Goal: Task Accomplishment & Management: Manage account settings

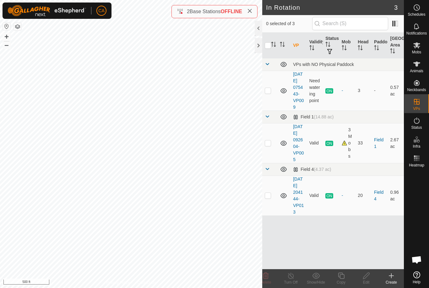
click at [257, 46] on div at bounding box center [259, 45] width 8 height 15
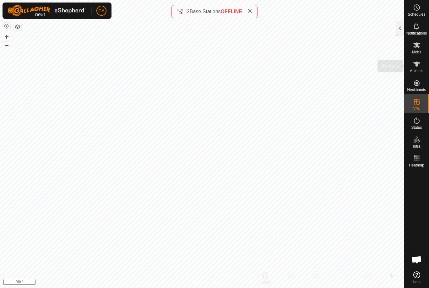
click at [419, 64] on icon at bounding box center [417, 64] width 8 height 8
click at [403, 21] on div at bounding box center [400, 28] width 8 height 15
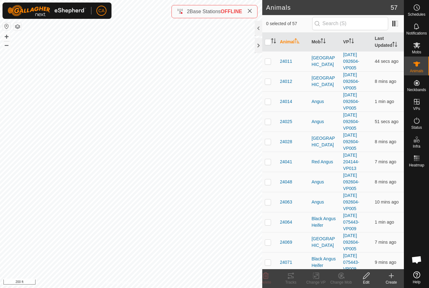
click at [317, 43] on th "Mob" at bounding box center [325, 42] width 32 height 19
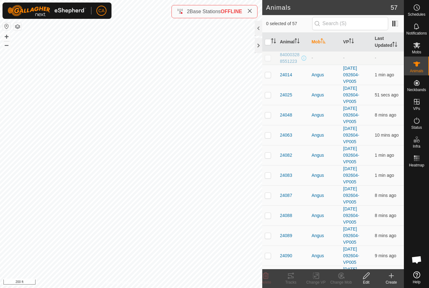
click at [318, 41] on th "Mob" at bounding box center [325, 42] width 32 height 19
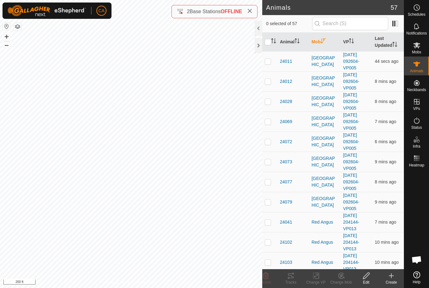
scroll to position [0, 0]
click at [267, 64] on td at bounding box center [269, 61] width 15 height 20
checkbox input "true"
click at [263, 86] on td at bounding box center [269, 81] width 15 height 20
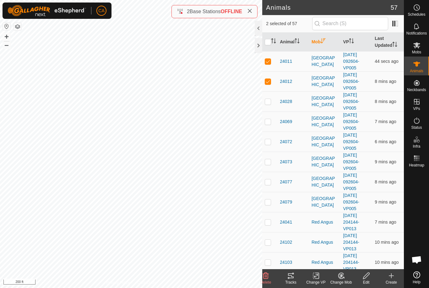
checkbox input "true"
click at [266, 104] on p-checkbox at bounding box center [268, 101] width 6 height 5
checkbox input "true"
click at [268, 128] on td at bounding box center [269, 121] width 15 height 20
checkbox input "true"
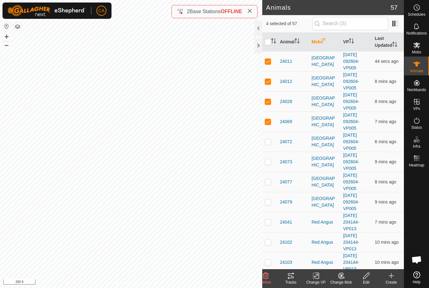
click at [266, 149] on td at bounding box center [269, 142] width 15 height 20
checkbox input "true"
click at [266, 166] on td at bounding box center [269, 162] width 15 height 20
checkbox input "true"
click at [265, 180] on p-checkbox at bounding box center [268, 181] width 6 height 5
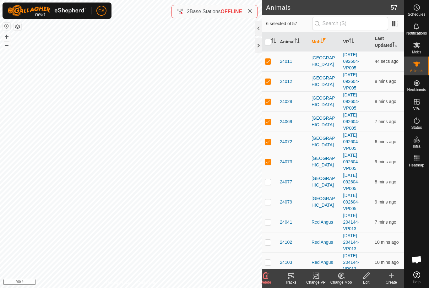
checkbox input "true"
click at [268, 207] on td at bounding box center [269, 202] width 15 height 20
checkbox input "true"
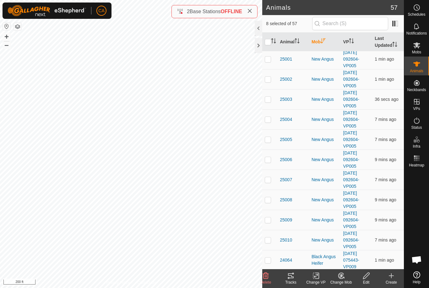
scroll to position [563, 0]
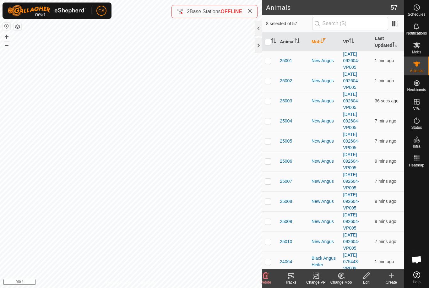
click at [266, 117] on td at bounding box center [269, 121] width 15 height 20
checkbox input "true"
click at [265, 103] on p-checkbox at bounding box center [268, 100] width 6 height 5
checkbox input "true"
click at [297, 271] on div "Tracks" at bounding box center [290, 278] width 25 height 19
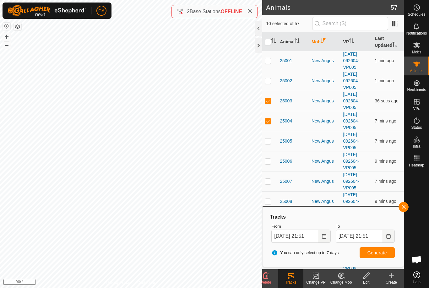
click at [266, 40] on input "checkbox" at bounding box center [268, 42] width 6 height 6
checkbox input "true"
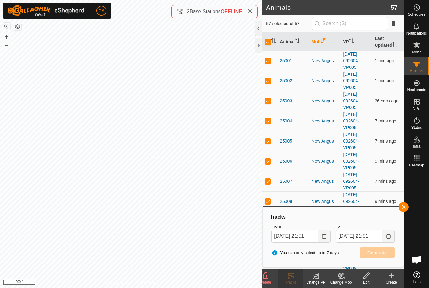
checkbox input "true"
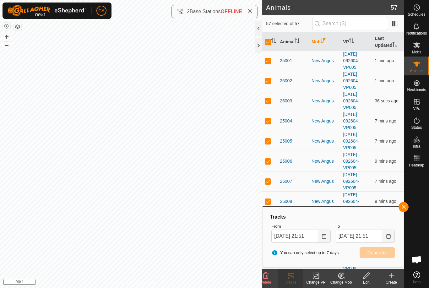
checkbox input "true"
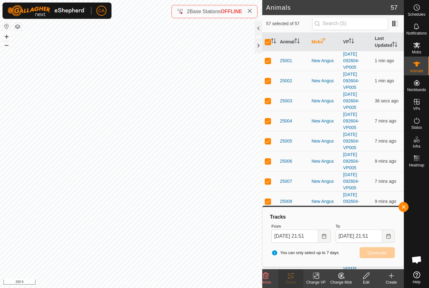
checkbox input "true"
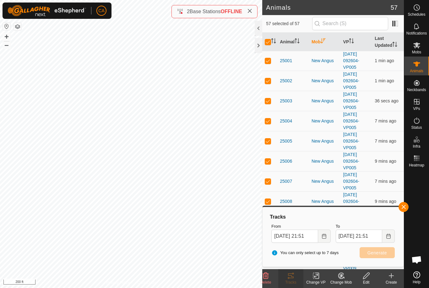
checkbox input "true"
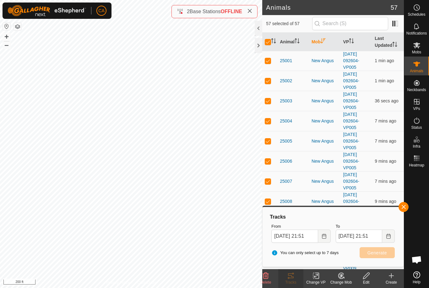
checkbox input "true"
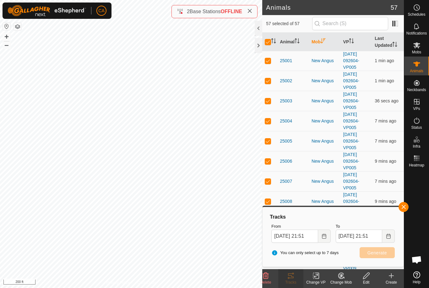
checkbox input "true"
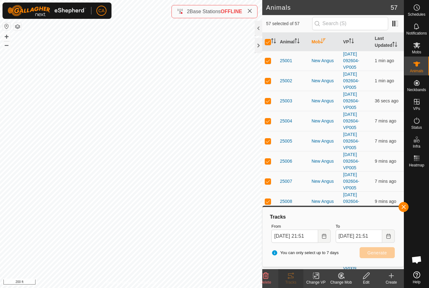
checkbox input "true"
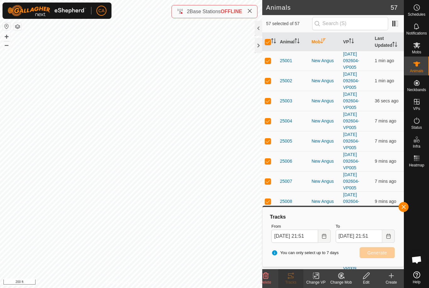
checkbox input "true"
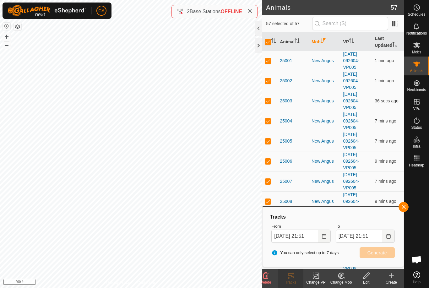
checkbox input "true"
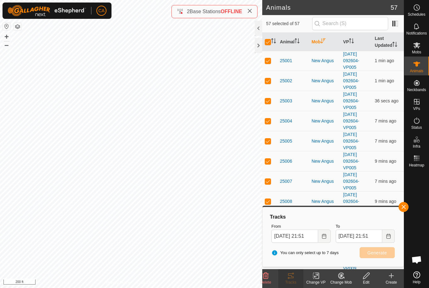
checkbox input "true"
click at [268, 44] on input "checkbox" at bounding box center [268, 42] width 6 height 6
checkbox input "false"
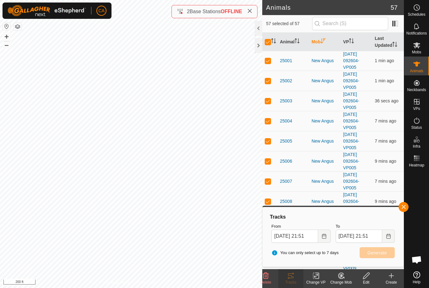
checkbox input "false"
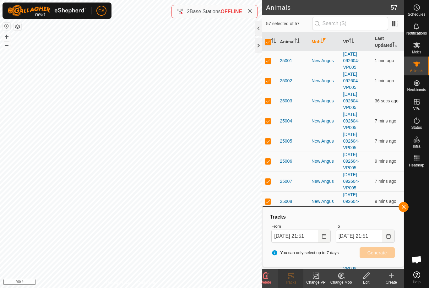
checkbox input "false"
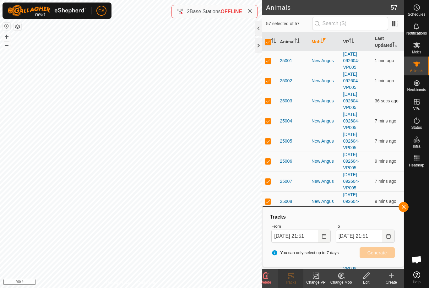
checkbox input "false"
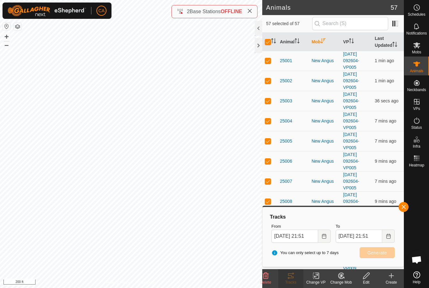
checkbox input "false"
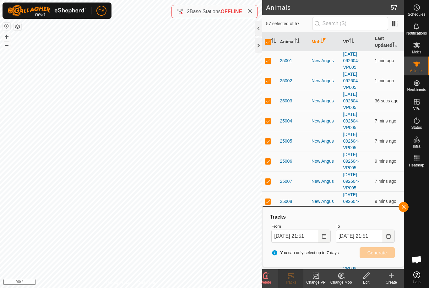
checkbox input "false"
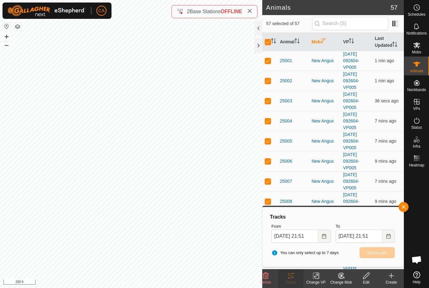
checkbox input "false"
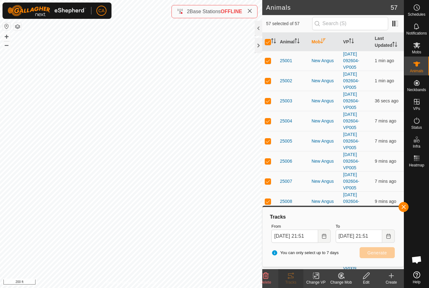
checkbox input "false"
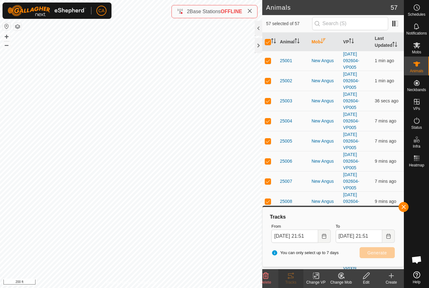
checkbox input "false"
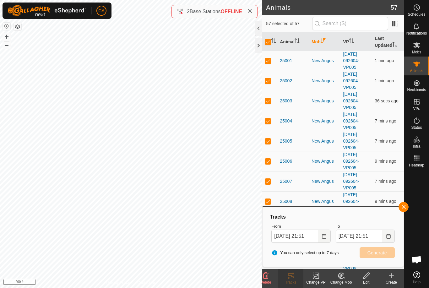
checkbox input "false"
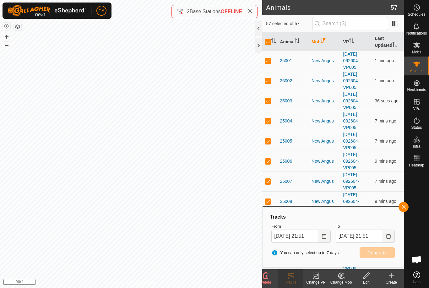
checkbox input "false"
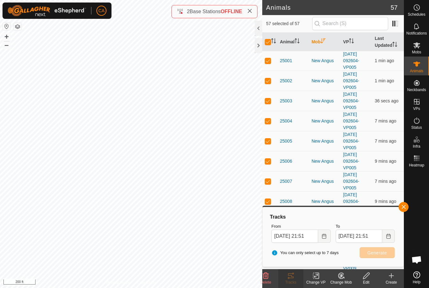
checkbox input "false"
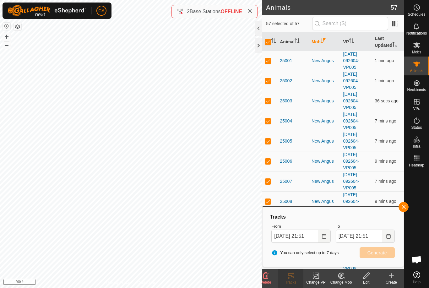
checkbox input "false"
click at [268, 62] on p-checkbox at bounding box center [268, 60] width 6 height 5
checkbox input "true"
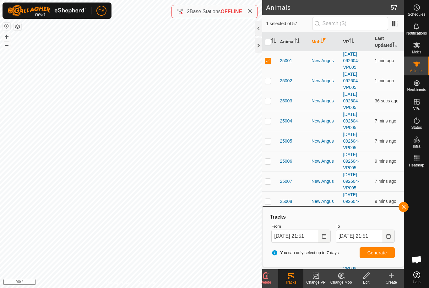
click at [267, 81] on p-checkbox at bounding box center [268, 80] width 6 height 5
checkbox input "true"
click at [268, 99] on p-checkbox at bounding box center [268, 100] width 6 height 5
checkbox input "true"
click at [264, 124] on td at bounding box center [269, 121] width 15 height 20
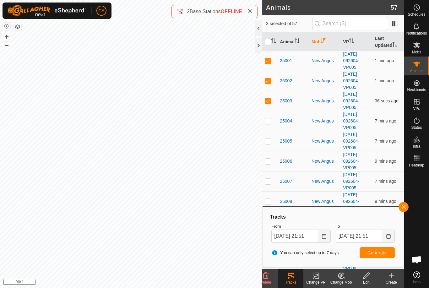
checkbox input "true"
click at [272, 142] on td at bounding box center [269, 141] width 15 height 20
checkbox input "true"
click at [270, 165] on td at bounding box center [269, 161] width 15 height 20
checkbox input "true"
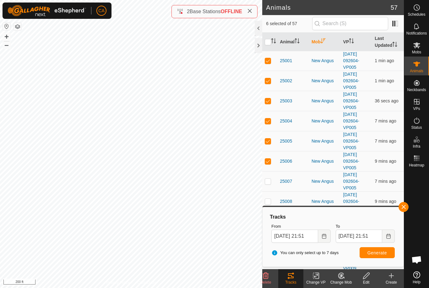
click at [267, 185] on td at bounding box center [269, 181] width 15 height 20
checkbox input "true"
click at [267, 203] on p-checkbox at bounding box center [268, 201] width 6 height 5
checkbox input "true"
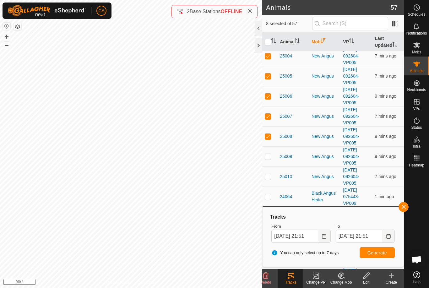
scroll to position [630, 0]
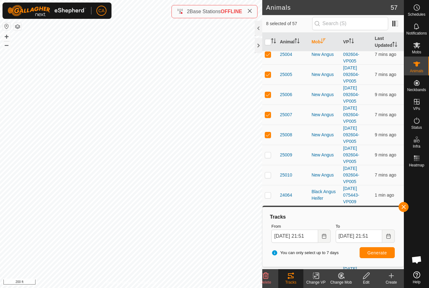
click at [268, 160] on td at bounding box center [269, 155] width 15 height 20
checkbox input "true"
click at [265, 177] on p-checkbox at bounding box center [268, 174] width 6 height 5
checkbox input "true"
click at [381, 252] on span "Generate" at bounding box center [376, 252] width 19 height 5
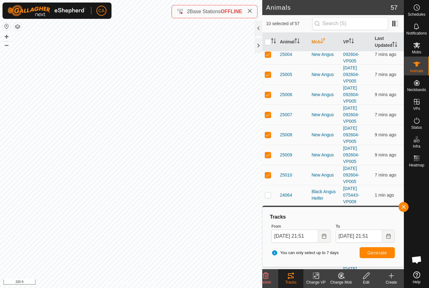
click at [316, 39] on th "Mob" at bounding box center [325, 42] width 32 height 19
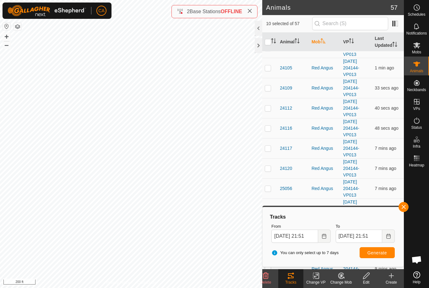
scroll to position [0, 0]
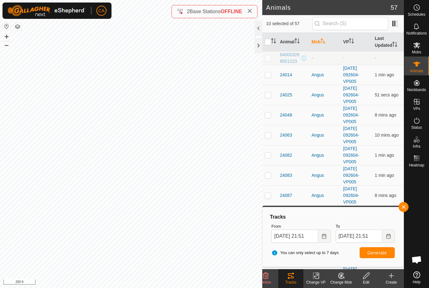
click at [267, 78] on td at bounding box center [269, 75] width 15 height 20
checkbox input "true"
click at [266, 97] on p-checkbox at bounding box center [268, 94] width 6 height 5
checkbox input "true"
click at [267, 120] on td at bounding box center [269, 115] width 15 height 20
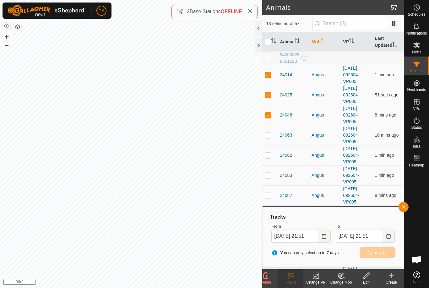
checkbox input "true"
click at [268, 141] on td at bounding box center [269, 135] width 15 height 20
checkbox input "true"
click at [267, 158] on td at bounding box center [269, 155] width 15 height 20
checkbox input "true"
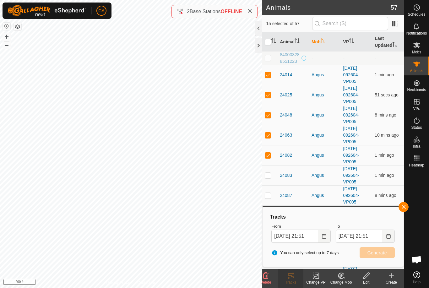
click at [267, 179] on td at bounding box center [269, 175] width 15 height 20
checkbox input "true"
click at [265, 207] on div "Tracks From [DATE] 21:51 To [DATE] 21:51 You can only select up to 7 days Gener…" at bounding box center [333, 236] width 142 height 61
click at [265, 201] on td at bounding box center [269, 195] width 15 height 20
checkbox input "true"
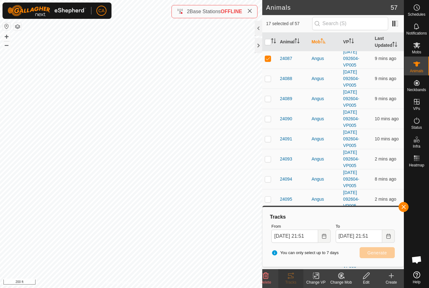
scroll to position [138, 0]
click at [271, 83] on td at bounding box center [269, 78] width 15 height 20
checkbox input "true"
click at [269, 99] on p-checkbox at bounding box center [268, 97] width 6 height 5
checkbox input "true"
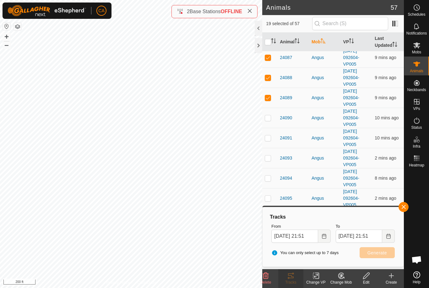
click at [269, 125] on td at bounding box center [269, 118] width 15 height 20
checkbox input "true"
click at [269, 96] on p-checkbox at bounding box center [268, 97] width 6 height 5
checkbox input "false"
click at [268, 40] on input "checkbox" at bounding box center [268, 42] width 6 height 6
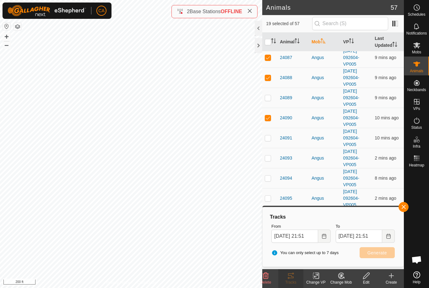
checkbox input "true"
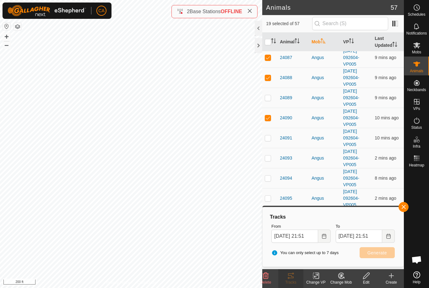
checkbox input "true"
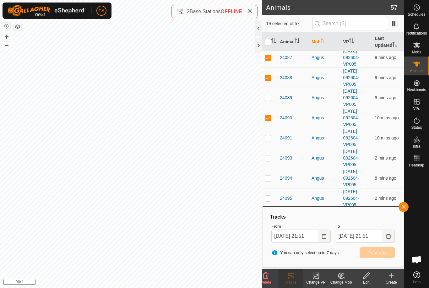
checkbox input "true"
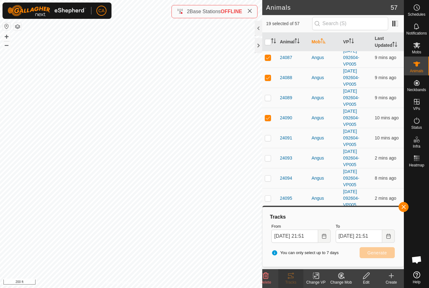
checkbox input "true"
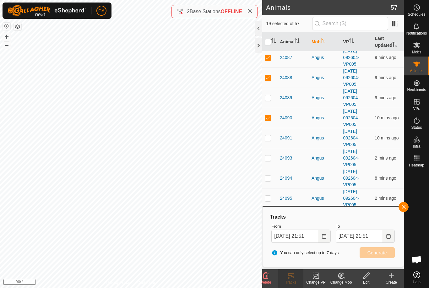
checkbox input "true"
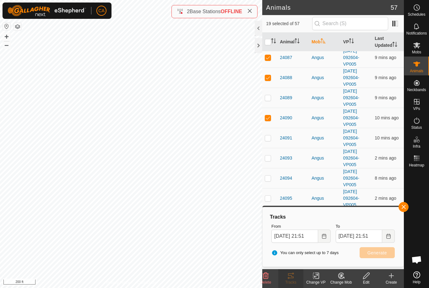
checkbox input "true"
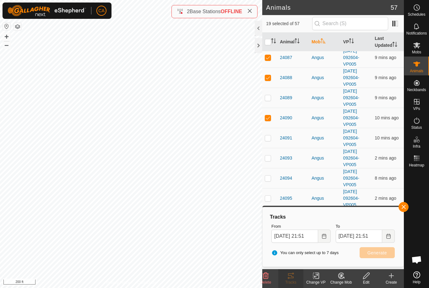
checkbox input "true"
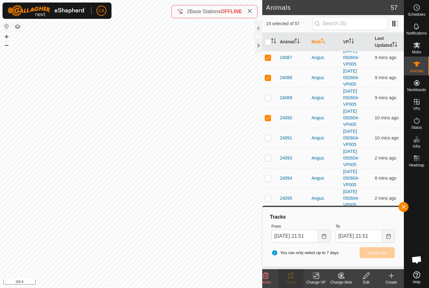
checkbox input "true"
click at [267, 43] on input "checkbox" at bounding box center [268, 42] width 6 height 6
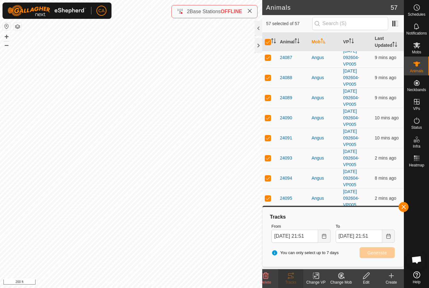
checkbox input "false"
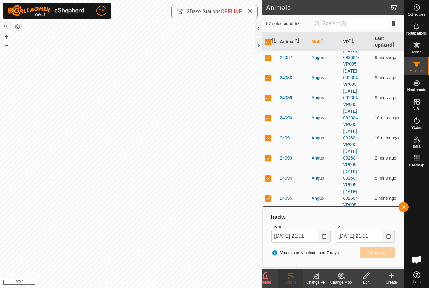
checkbox input "false"
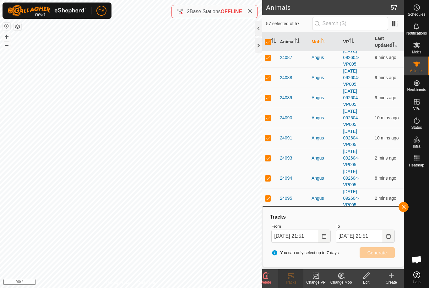
checkbox input "false"
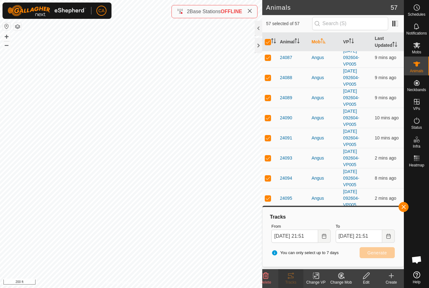
checkbox input "false"
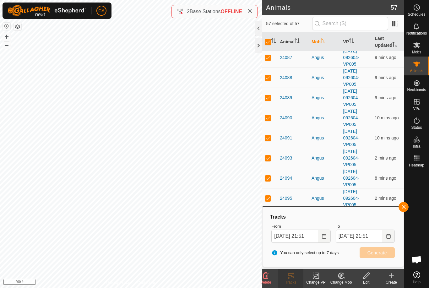
checkbox input "false"
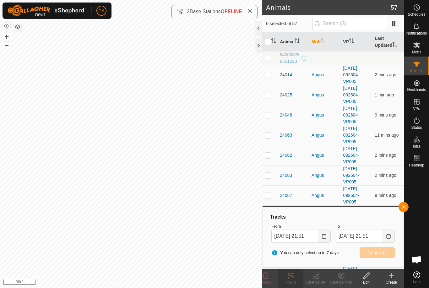
scroll to position [0, 0]
click at [268, 76] on p-checkbox at bounding box center [268, 74] width 6 height 5
click at [268, 92] on p-checkbox at bounding box center [268, 94] width 6 height 5
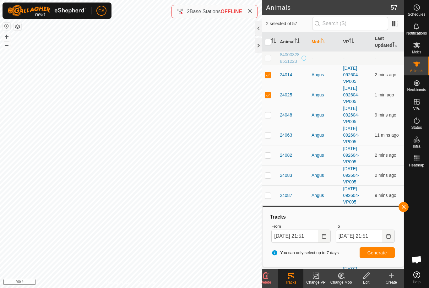
click at [265, 116] on p-checkbox at bounding box center [268, 114] width 6 height 5
click at [267, 133] on p-checkbox at bounding box center [268, 135] width 6 height 5
click at [267, 150] on td at bounding box center [269, 155] width 15 height 20
click at [267, 175] on p-checkbox at bounding box center [268, 175] width 6 height 5
click at [267, 197] on p-checkbox at bounding box center [268, 195] width 6 height 5
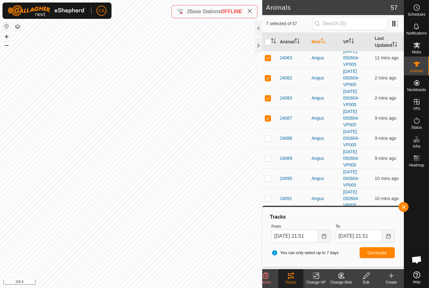
scroll to position [79, 0]
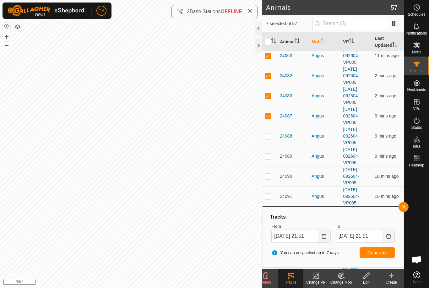
click at [271, 161] on td at bounding box center [269, 156] width 15 height 20
click at [270, 200] on td at bounding box center [269, 196] width 15 height 20
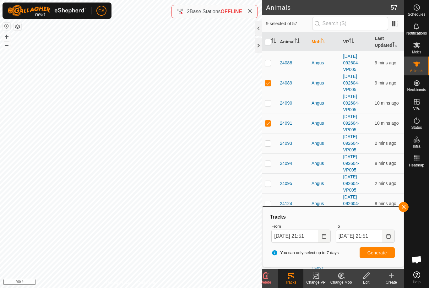
scroll to position [153, 0]
click at [269, 166] on td at bounding box center [269, 163] width 15 height 20
click at [371, 249] on button "Generate" at bounding box center [377, 252] width 35 height 11
click at [308, 237] on input "[DATE] 21:51" at bounding box center [294, 236] width 46 height 13
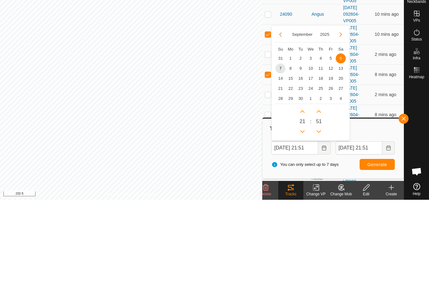
click at [329, 142] on span "5" at bounding box center [331, 147] width 10 height 10
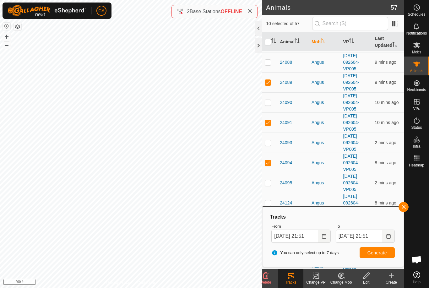
click at [377, 254] on span "Generate" at bounding box center [376, 252] width 19 height 5
click at [303, 233] on input "[DATE] 21:51" at bounding box center [294, 236] width 46 height 13
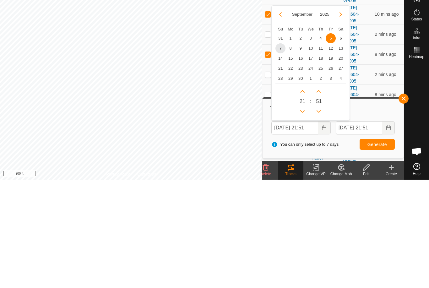
click at [311, 142] on span "3" at bounding box center [311, 147] width 10 height 10
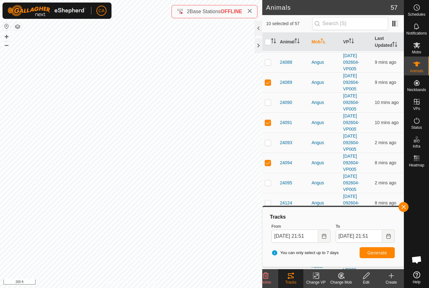
click at [380, 251] on span "Generate" at bounding box center [376, 252] width 19 height 5
click at [306, 235] on input "[DATE] 21:51" at bounding box center [294, 236] width 46 height 13
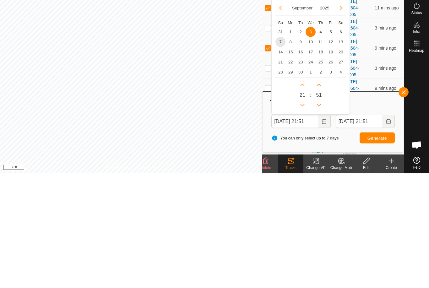
click at [291, 142] on span "1" at bounding box center [290, 147] width 10 height 10
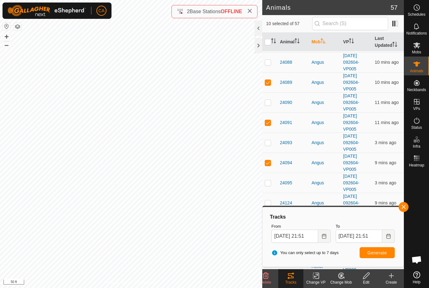
click at [378, 254] on span "Generate" at bounding box center [376, 252] width 19 height 5
click at [225, 185] on div "-" at bounding box center [216, 185] width 48 height 8
click at [270, 39] on input "checkbox" at bounding box center [268, 42] width 6 height 6
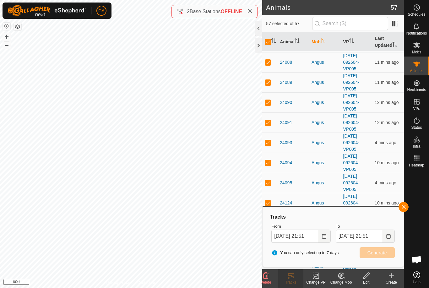
click at [269, 39] on input "checkbox" at bounding box center [268, 42] width 6 height 6
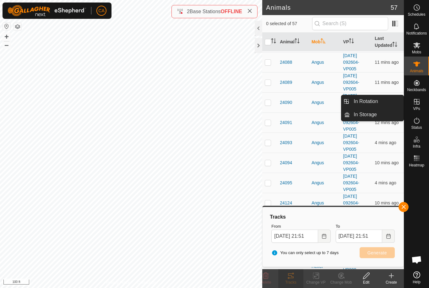
click at [389, 99] on link "In Rotation" at bounding box center [377, 101] width 54 height 13
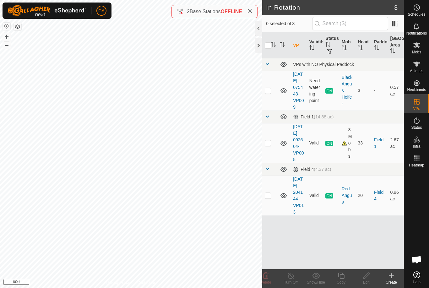
click at [395, 276] on icon at bounding box center [391, 276] width 8 height 8
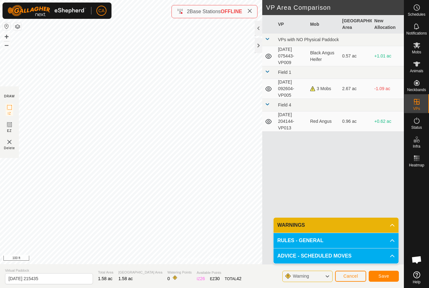
click at [373, 263] on p-accordion-header "ADVICE - SCHEDULED MOVES" at bounding box center [335, 255] width 125 height 15
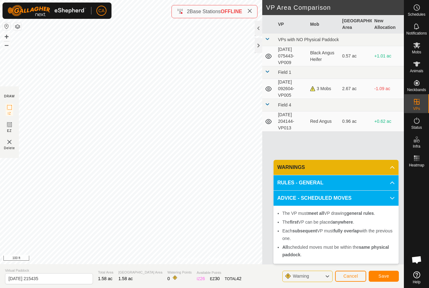
click at [384, 273] on button "Save" at bounding box center [384, 276] width 30 height 11
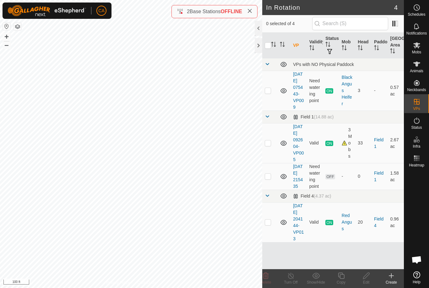
click at [270, 225] on p-checkbox at bounding box center [268, 221] width 6 height 5
click at [342, 276] on icon at bounding box center [341, 276] width 8 height 8
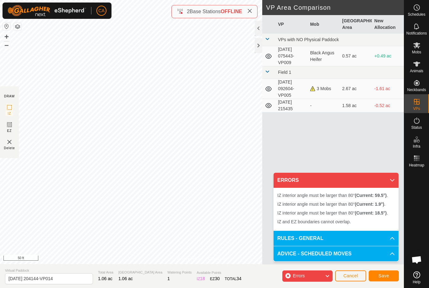
click at [350, 274] on span "Cancel" at bounding box center [350, 275] width 15 height 5
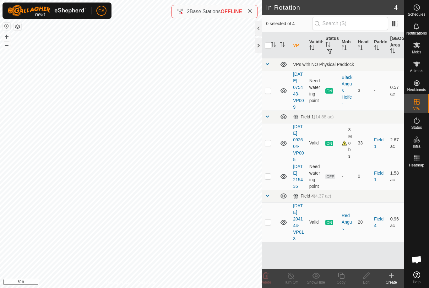
click at [274, 242] on td at bounding box center [269, 222] width 15 height 40
click at [343, 278] on icon at bounding box center [341, 276] width 6 height 6
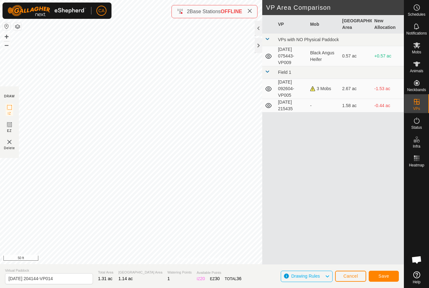
click at [388, 277] on span "Save" at bounding box center [383, 275] width 11 height 5
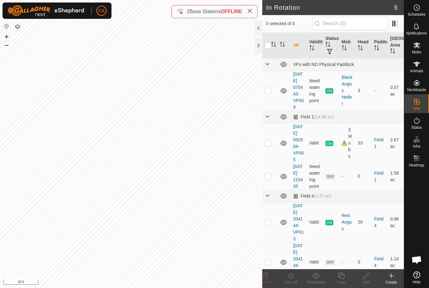
click at [396, 278] on create-svg-icon at bounding box center [391, 276] width 25 height 8
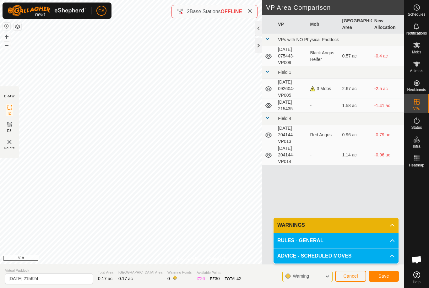
click at [353, 276] on span "Cancel" at bounding box center [350, 275] width 15 height 5
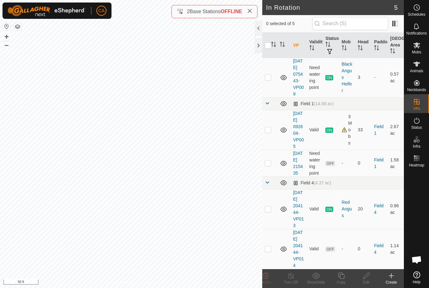
scroll to position [46, 0]
click at [266, 246] on p-checkbox at bounding box center [268, 248] width 6 height 5
click at [369, 279] on icon at bounding box center [366, 276] width 8 height 8
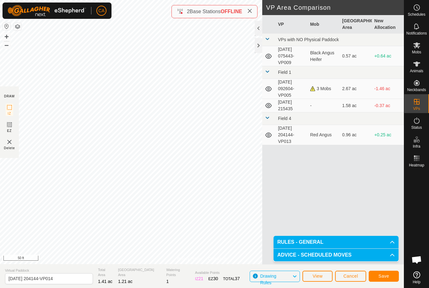
click at [390, 275] on button "Save" at bounding box center [384, 276] width 30 height 11
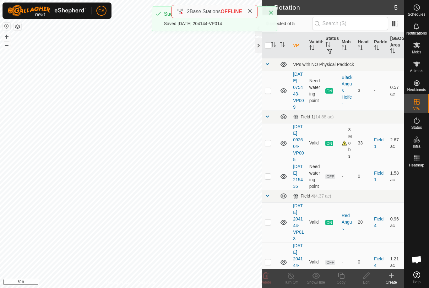
click at [396, 278] on create-svg-icon at bounding box center [391, 276] width 25 height 8
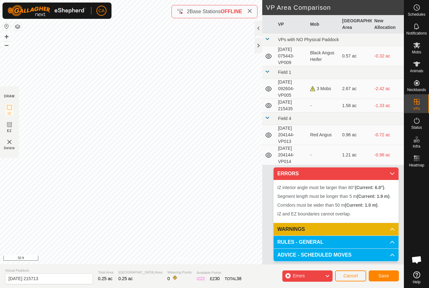
click at [356, 274] on span "Cancel" at bounding box center [350, 275] width 15 height 5
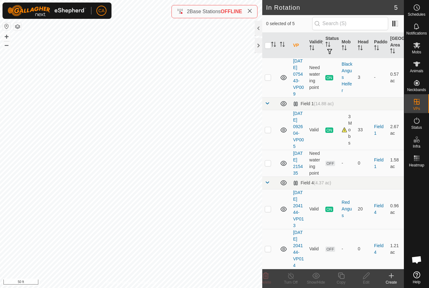
scroll to position [46, 0]
click at [270, 246] on p-checkbox at bounding box center [268, 248] width 6 height 5
click at [368, 279] on icon at bounding box center [366, 276] width 8 height 8
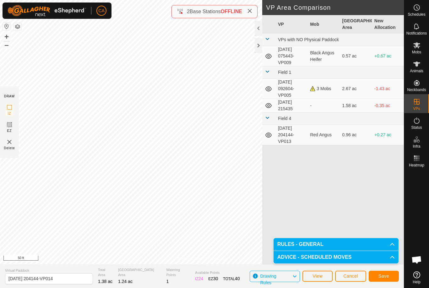
click at [384, 275] on span "Save" at bounding box center [383, 275] width 11 height 5
